Goal: Check status: Check status

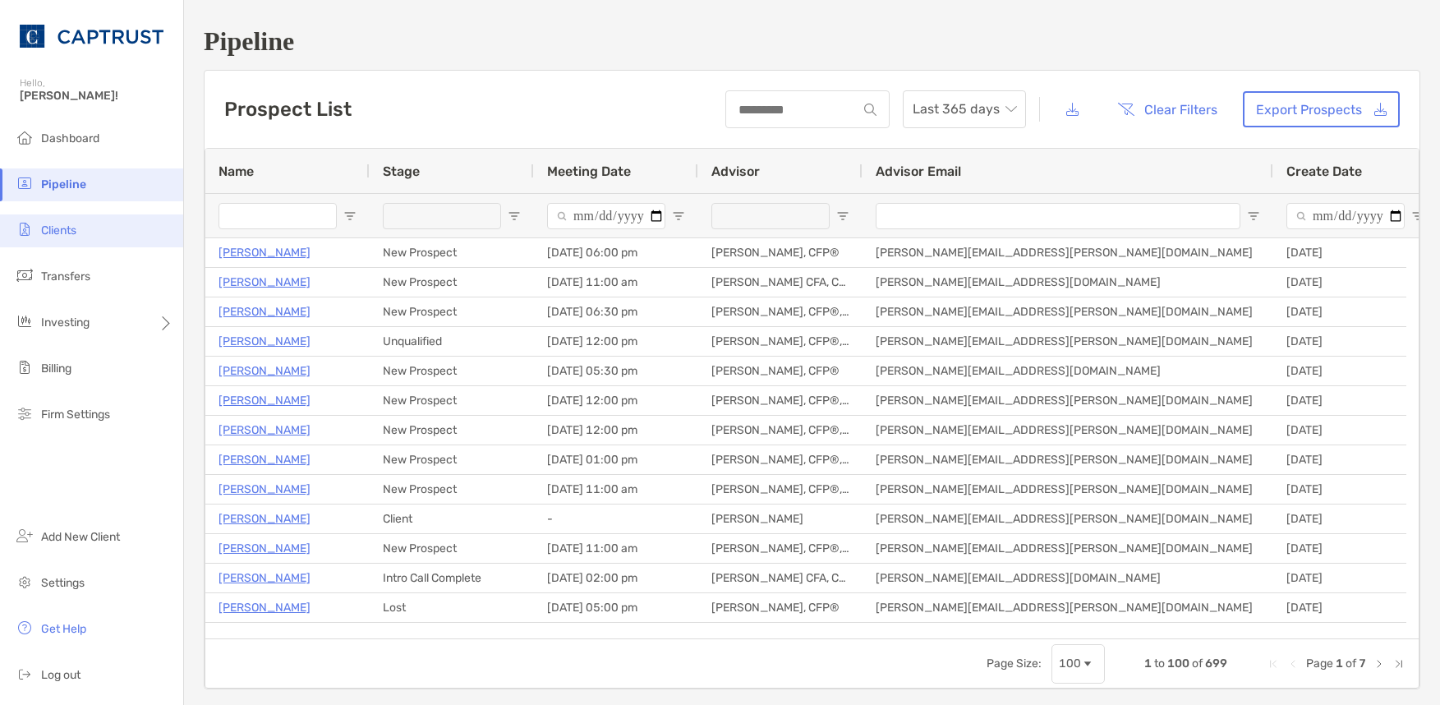
click at [76, 230] on span "Clients" at bounding box center [58, 230] width 35 height 14
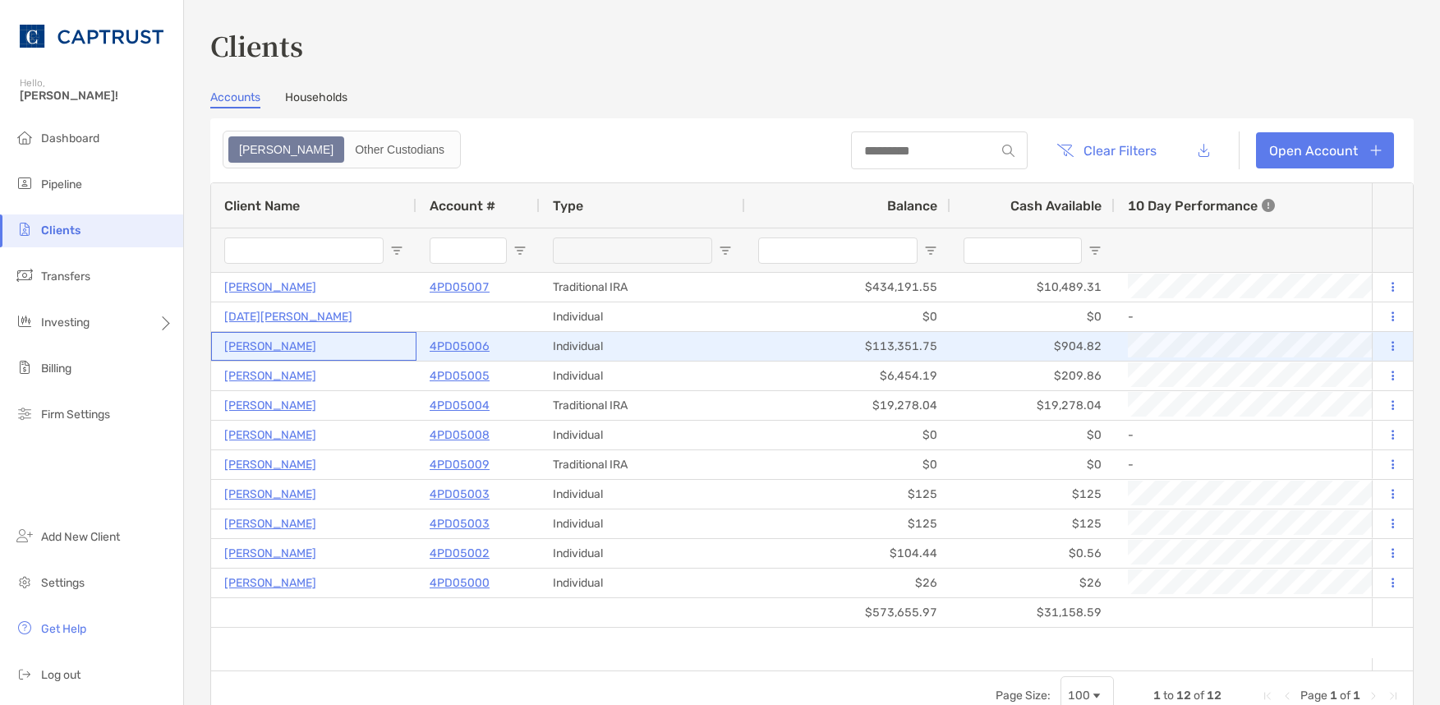
click at [264, 347] on p "[PERSON_NAME]" at bounding box center [270, 346] width 92 height 21
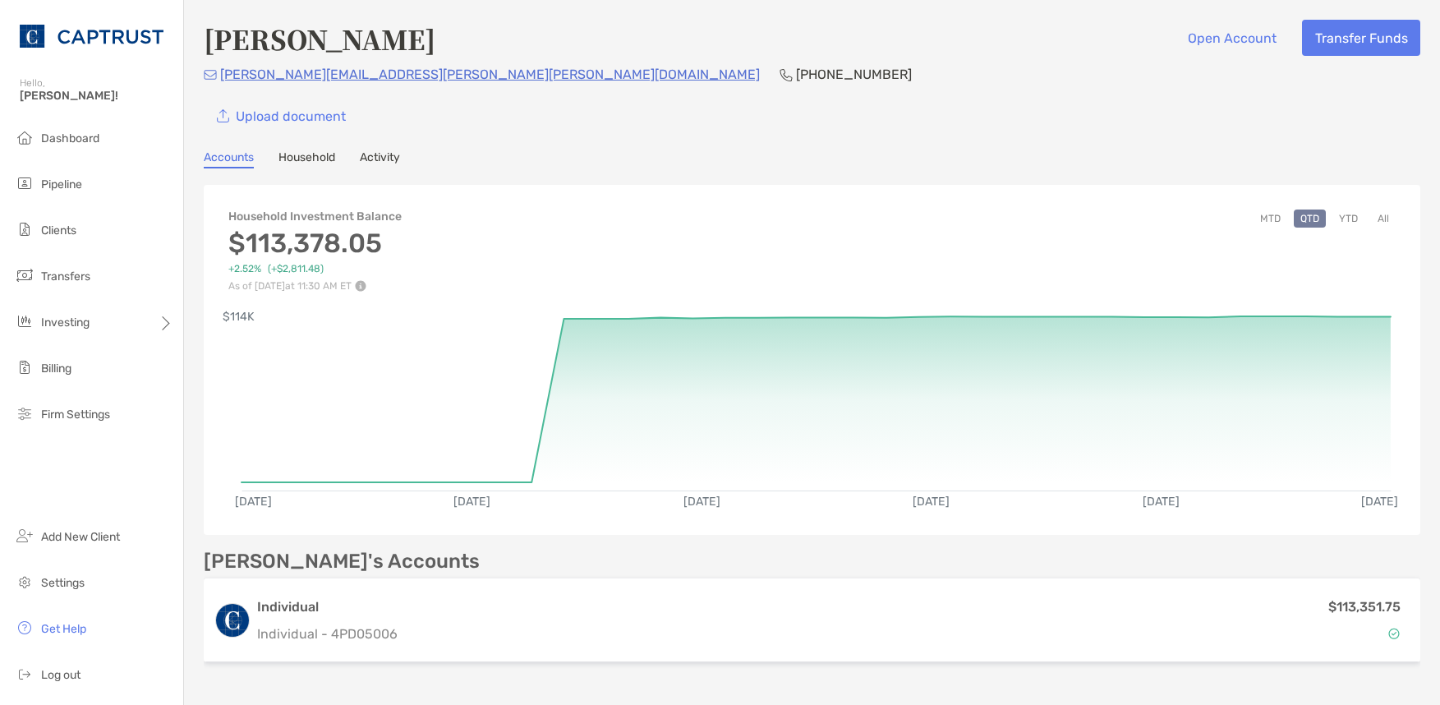
click at [393, 159] on link "Activity" at bounding box center [380, 159] width 40 height 18
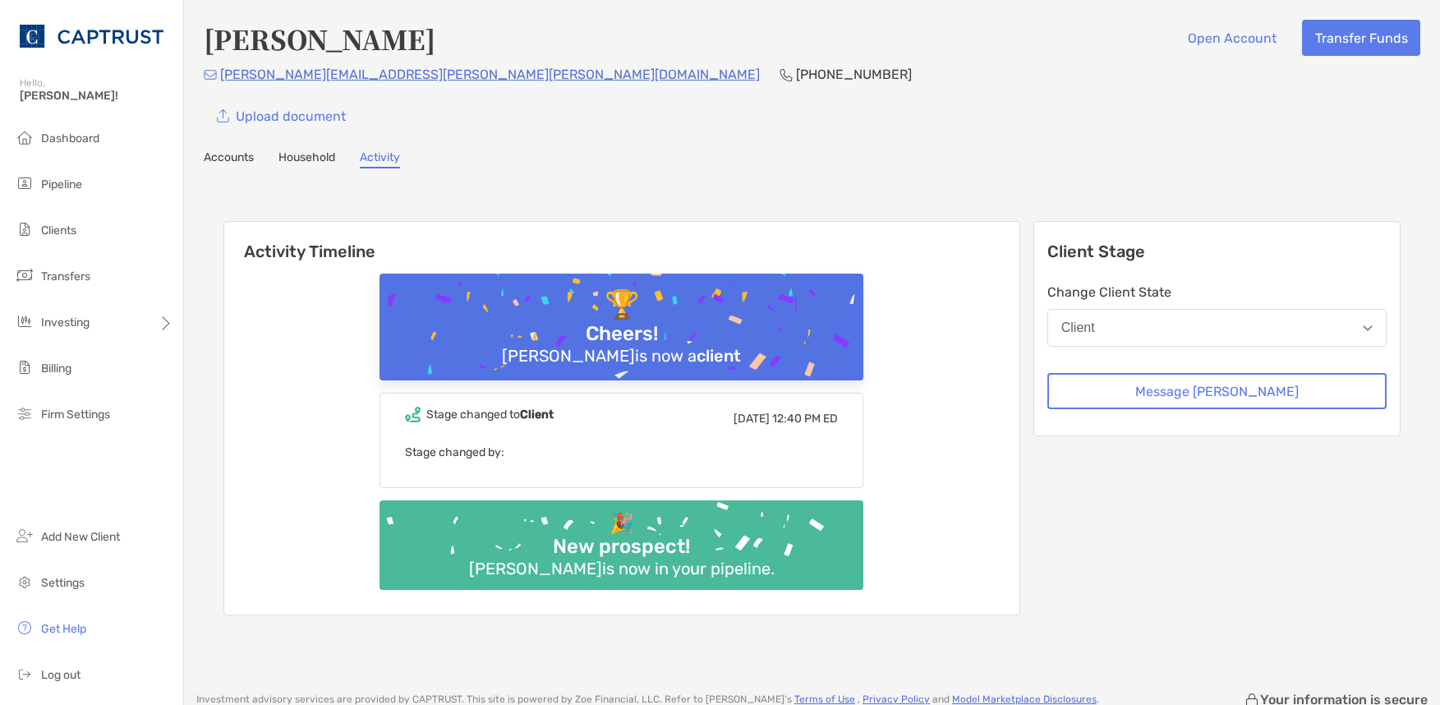
click at [240, 156] on link "Accounts" at bounding box center [229, 159] width 50 height 18
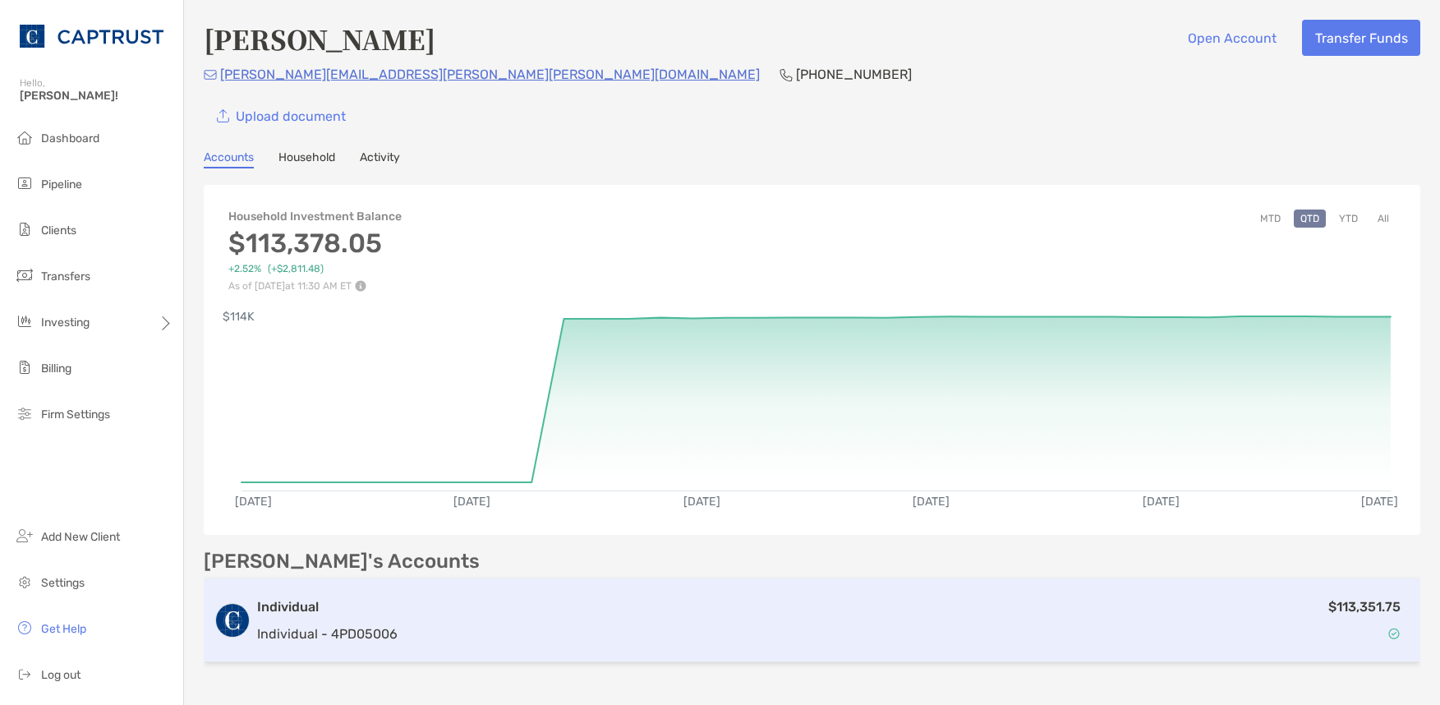
click at [306, 618] on div "Individual Individual - 4PD05006" at bounding box center [327, 620] width 140 height 47
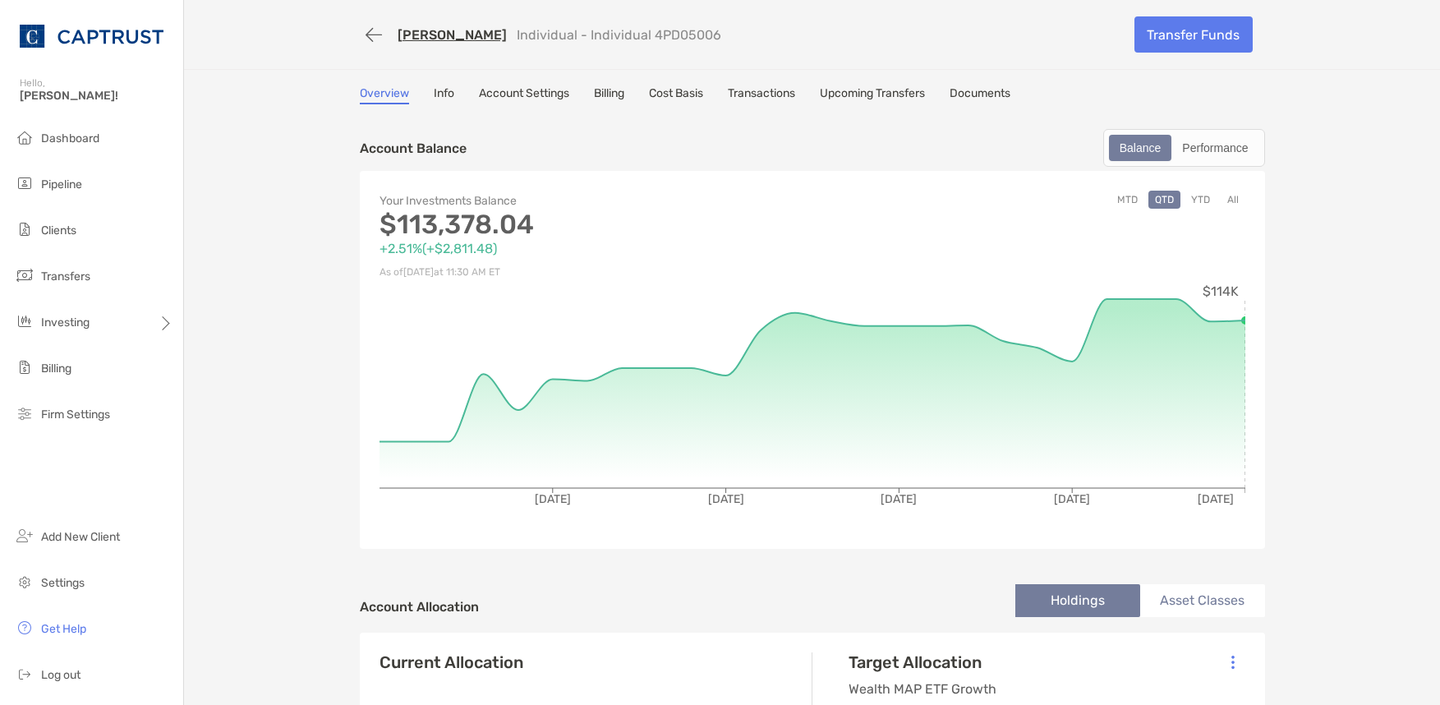
click at [756, 94] on link "Transactions" at bounding box center [761, 95] width 67 height 18
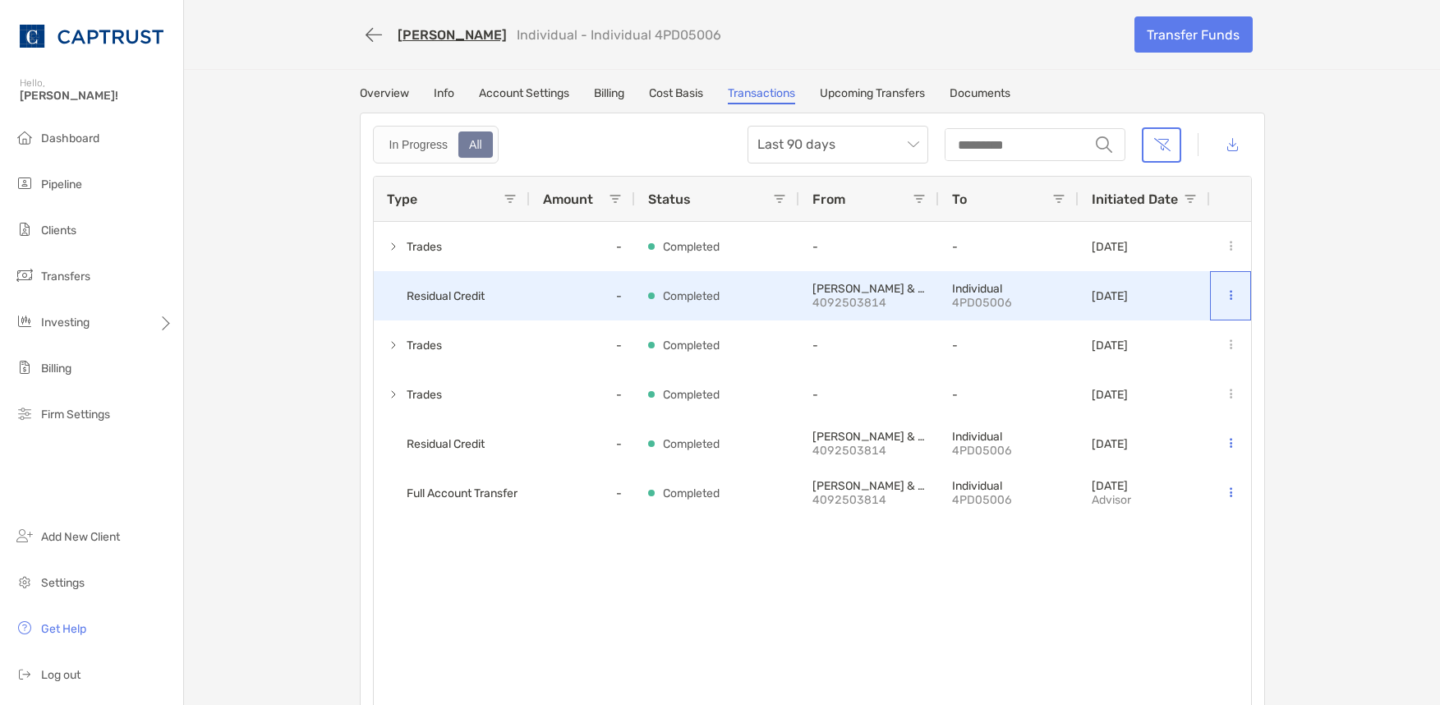
click at [1223, 296] on button at bounding box center [1231, 295] width 16 height 16
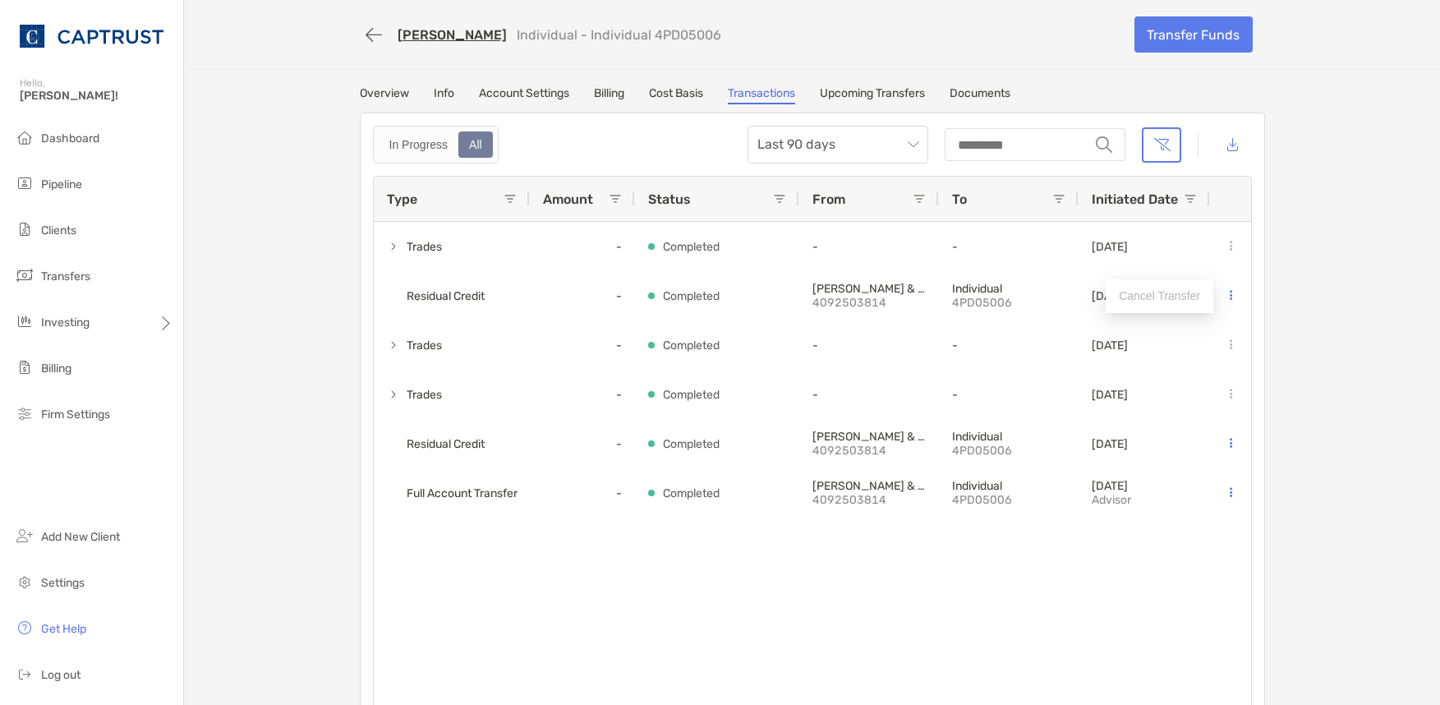
click at [604, 95] on link "Billing" at bounding box center [609, 95] width 30 height 18
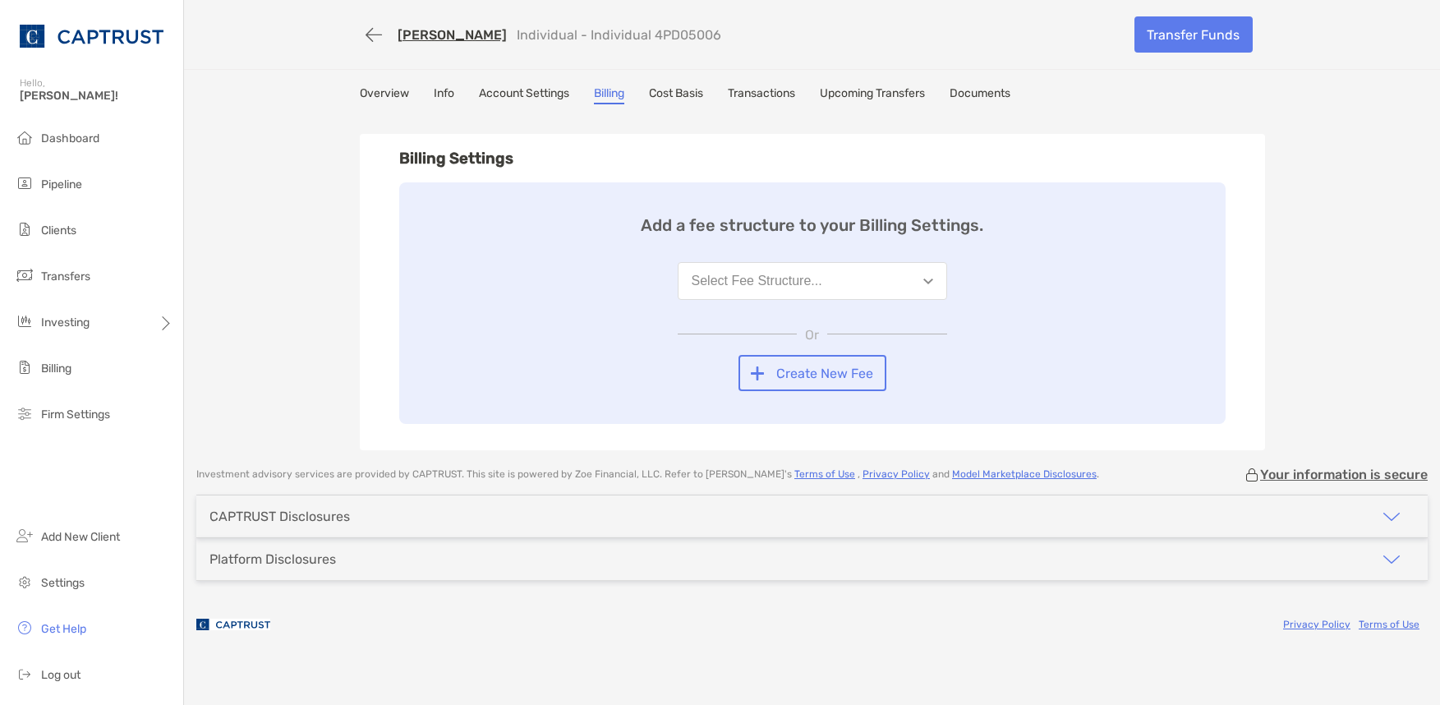
click at [739, 92] on link "Transactions" at bounding box center [761, 95] width 67 height 18
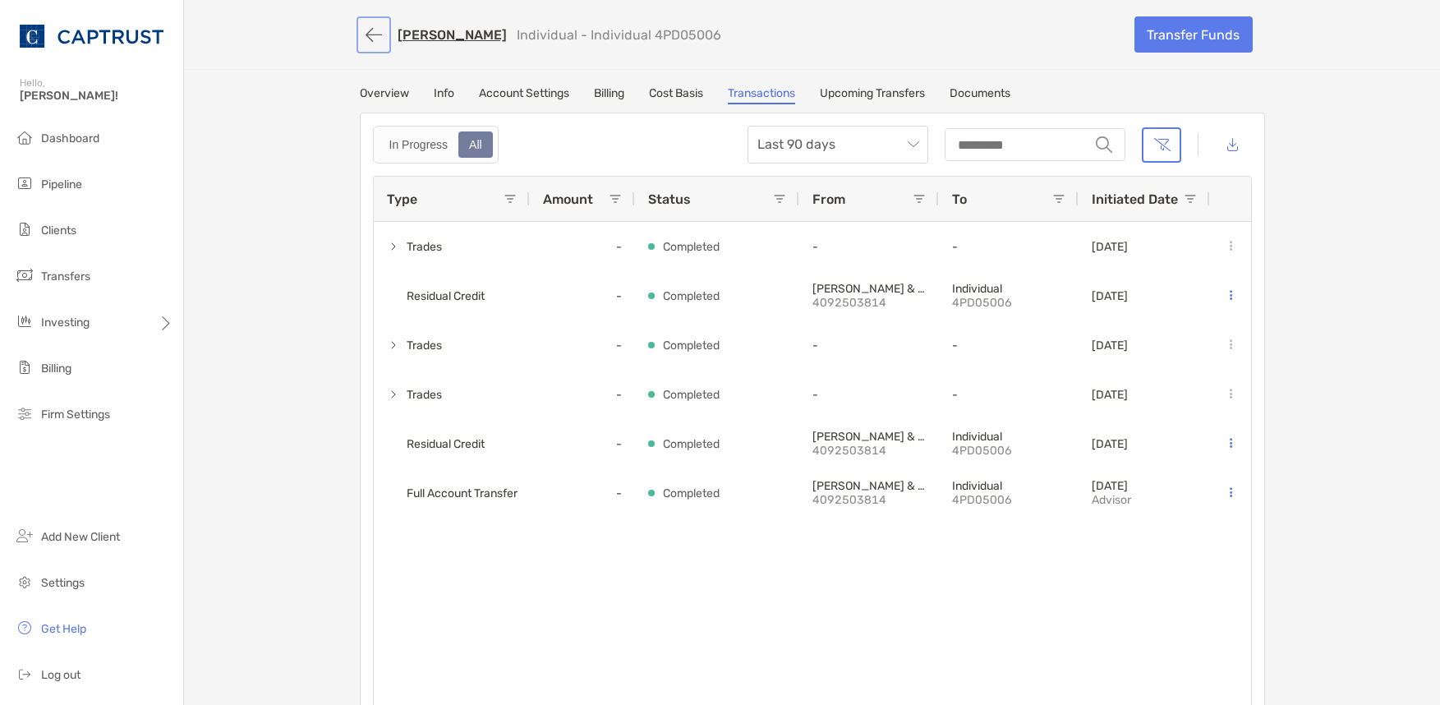
click at [363, 38] on button "button" at bounding box center [374, 35] width 28 height 30
